Goal: Check status

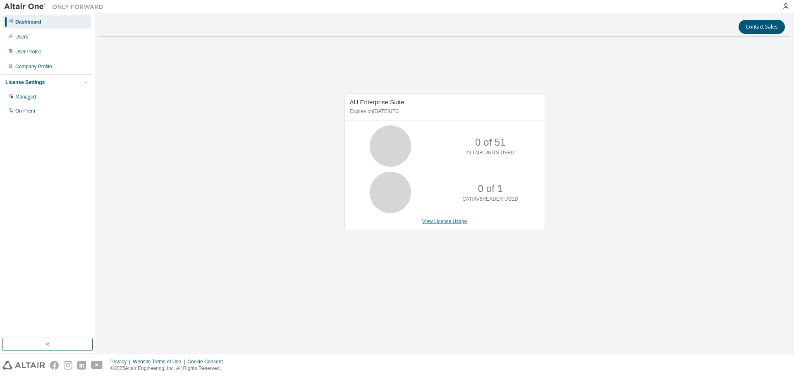
click at [448, 222] on link "View License Usage" at bounding box center [444, 221] width 45 height 6
